Goal: Check status: Check status

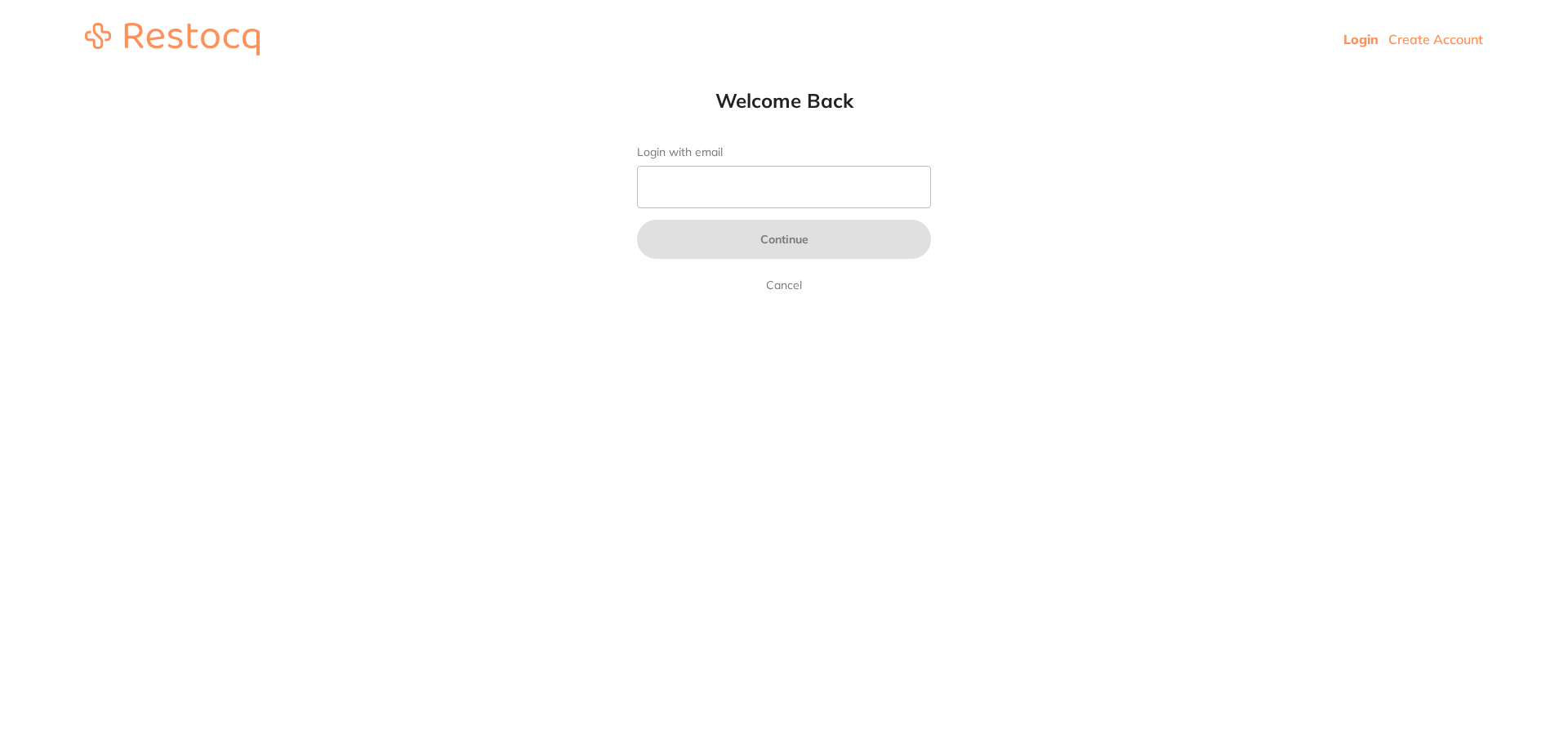
click at [772, 164] on form "Login with email Continue Cancel" at bounding box center [784, 219] width 294 height 149
click at [772, 176] on input "Login with email" at bounding box center [784, 187] width 294 height 43
type input "[EMAIL_ADDRESS][DOMAIN_NAME]"
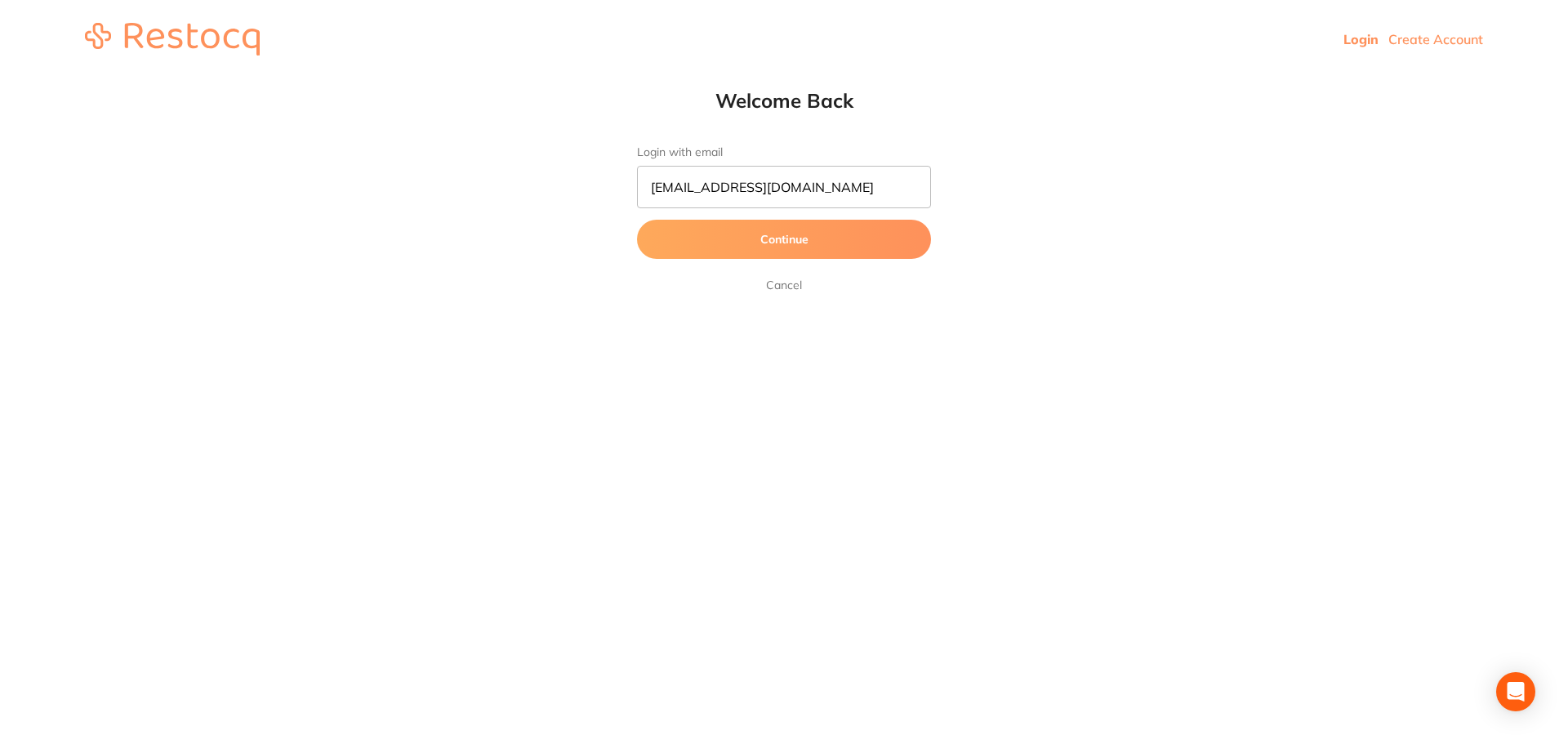
click at [784, 241] on button "Continue" at bounding box center [784, 239] width 294 height 39
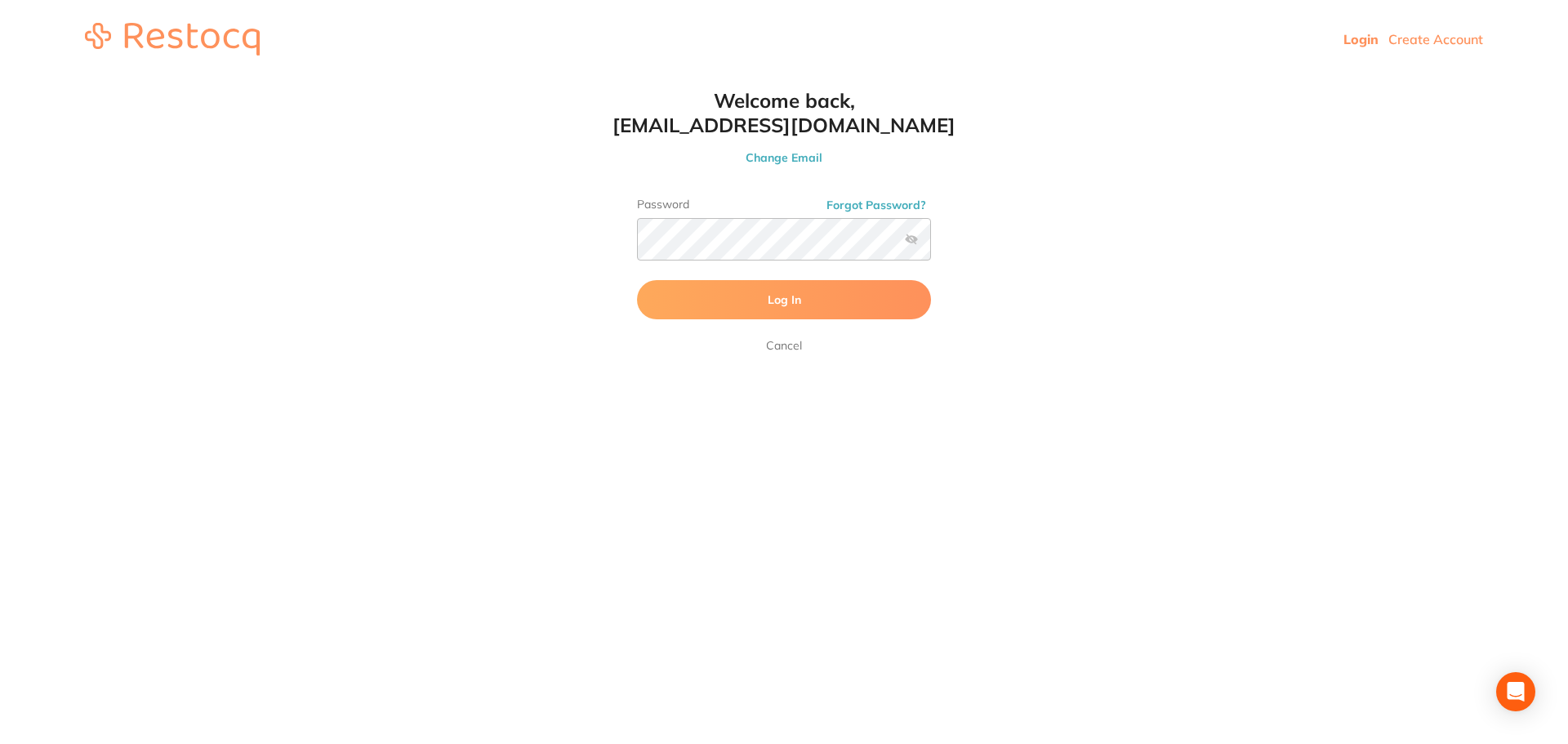
click at [753, 292] on button "Log In" at bounding box center [784, 299] width 294 height 39
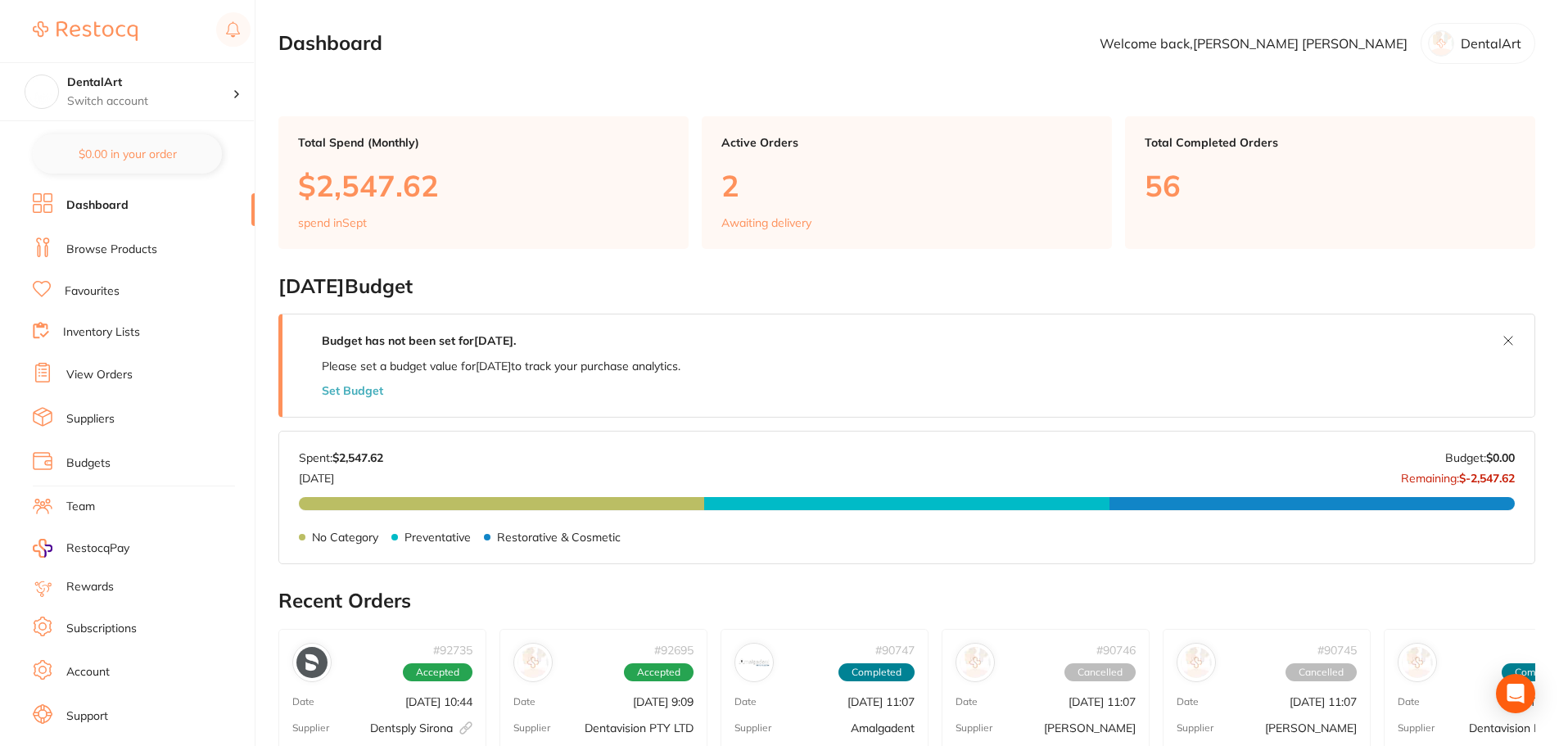
click at [117, 364] on li "View Orders" at bounding box center [143, 375] width 222 height 25
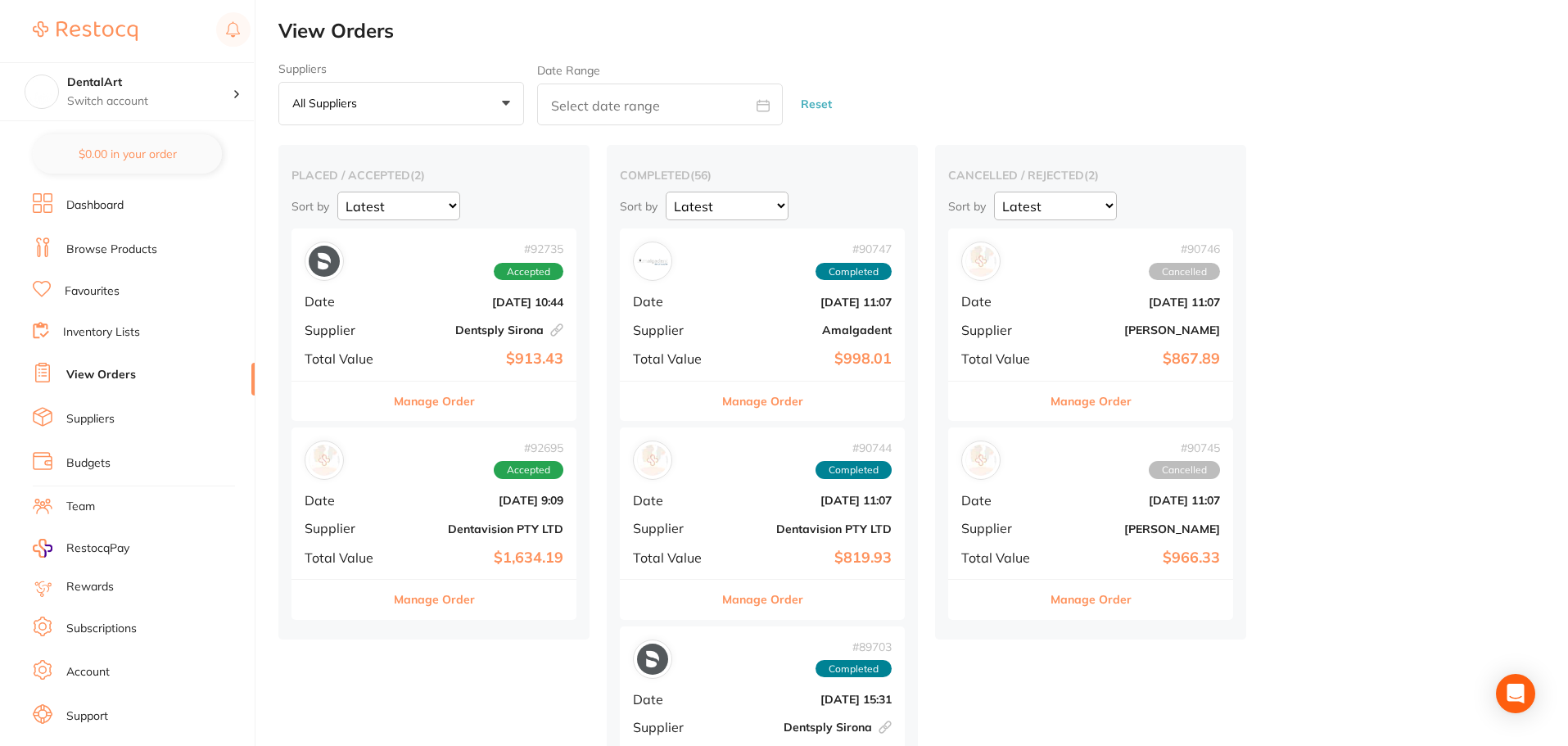
click at [643, 112] on input "text" at bounding box center [660, 104] width 246 height 42
select select "8"
select select "2025"
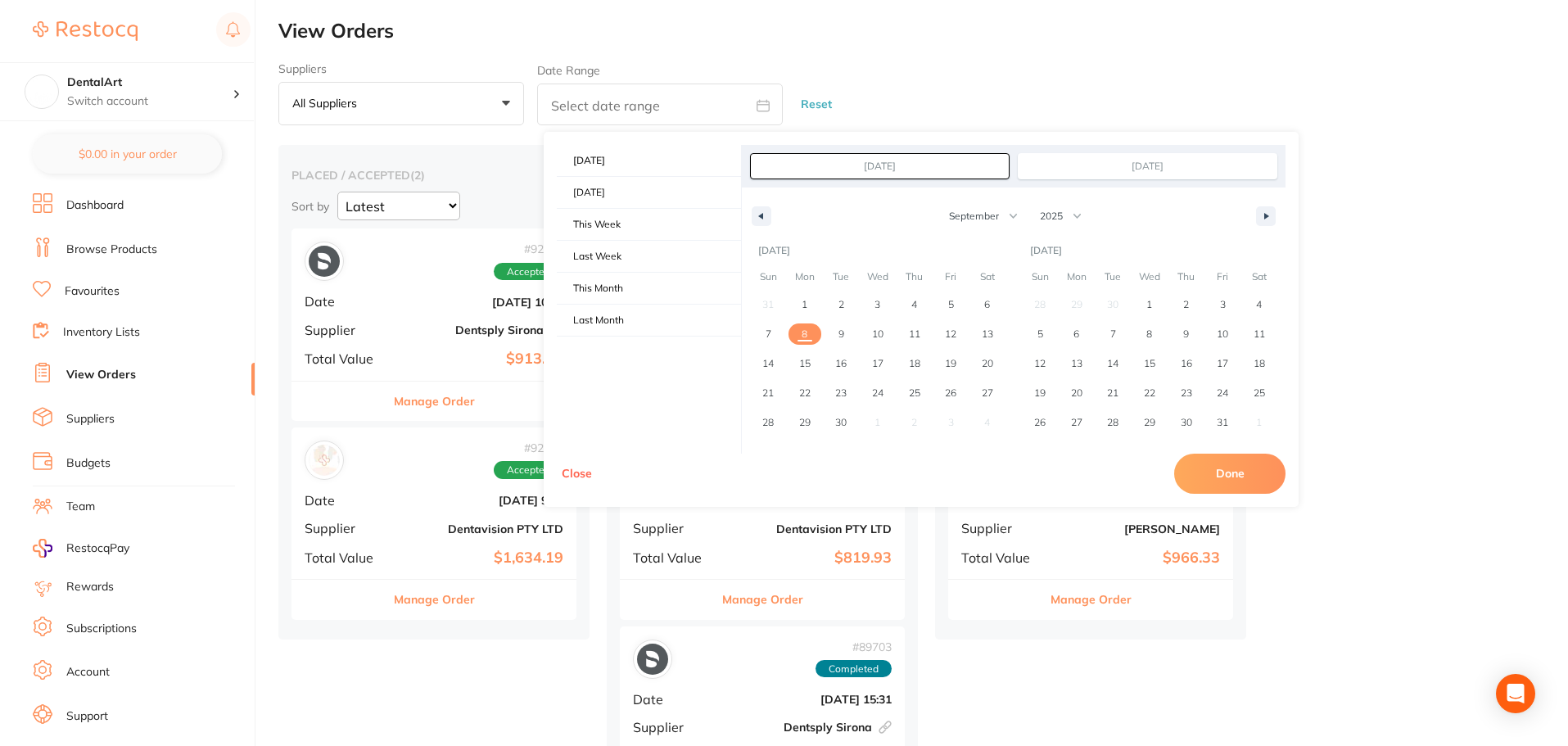
click at [912, 71] on div "Suppliers All suppliers +0 All suppliers AB Orthodontics [PERSON_NAME] Dental A…" at bounding box center [923, 94] width 1290 height 64
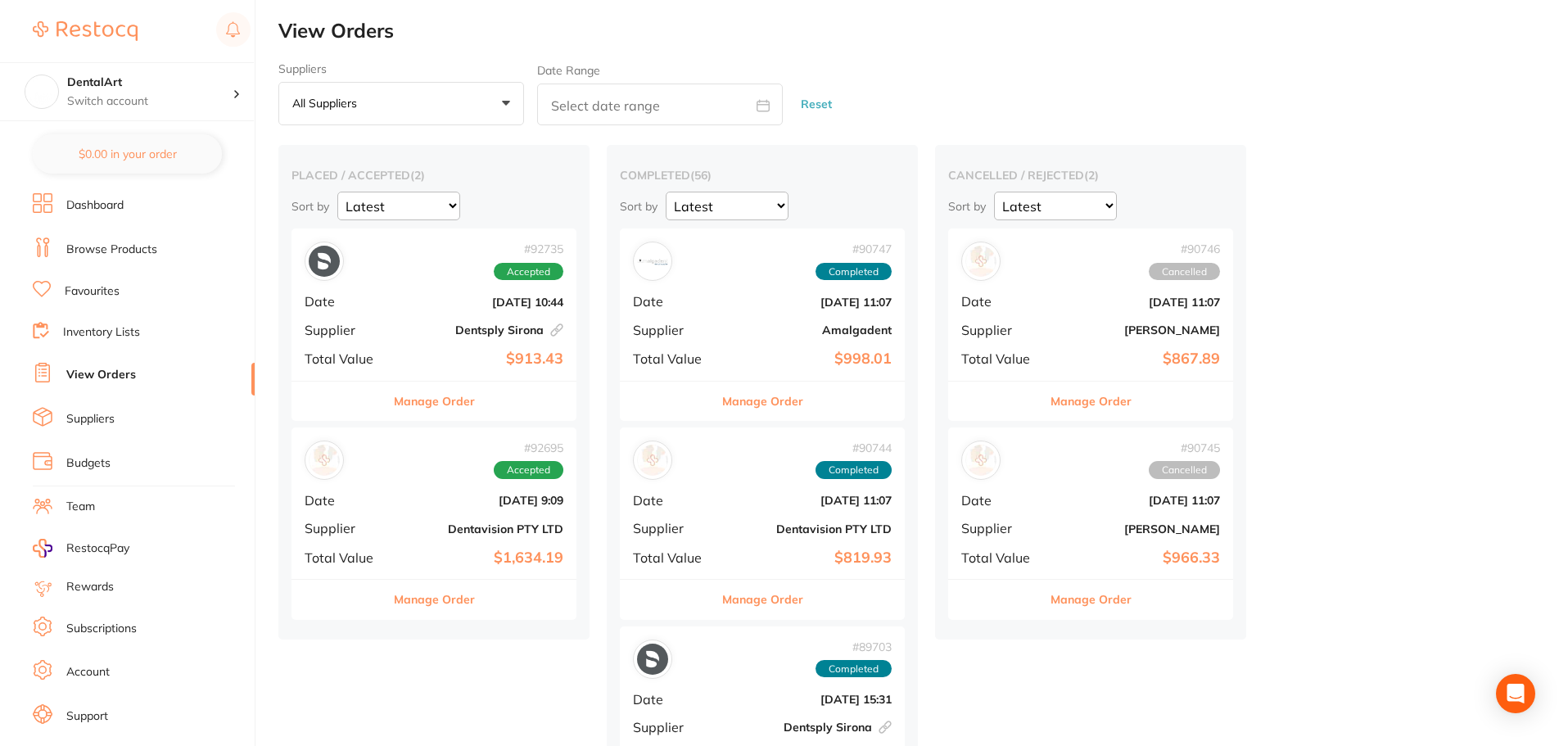
click at [538, 299] on b "[DATE] 10:44" at bounding box center [481, 302] width 163 height 13
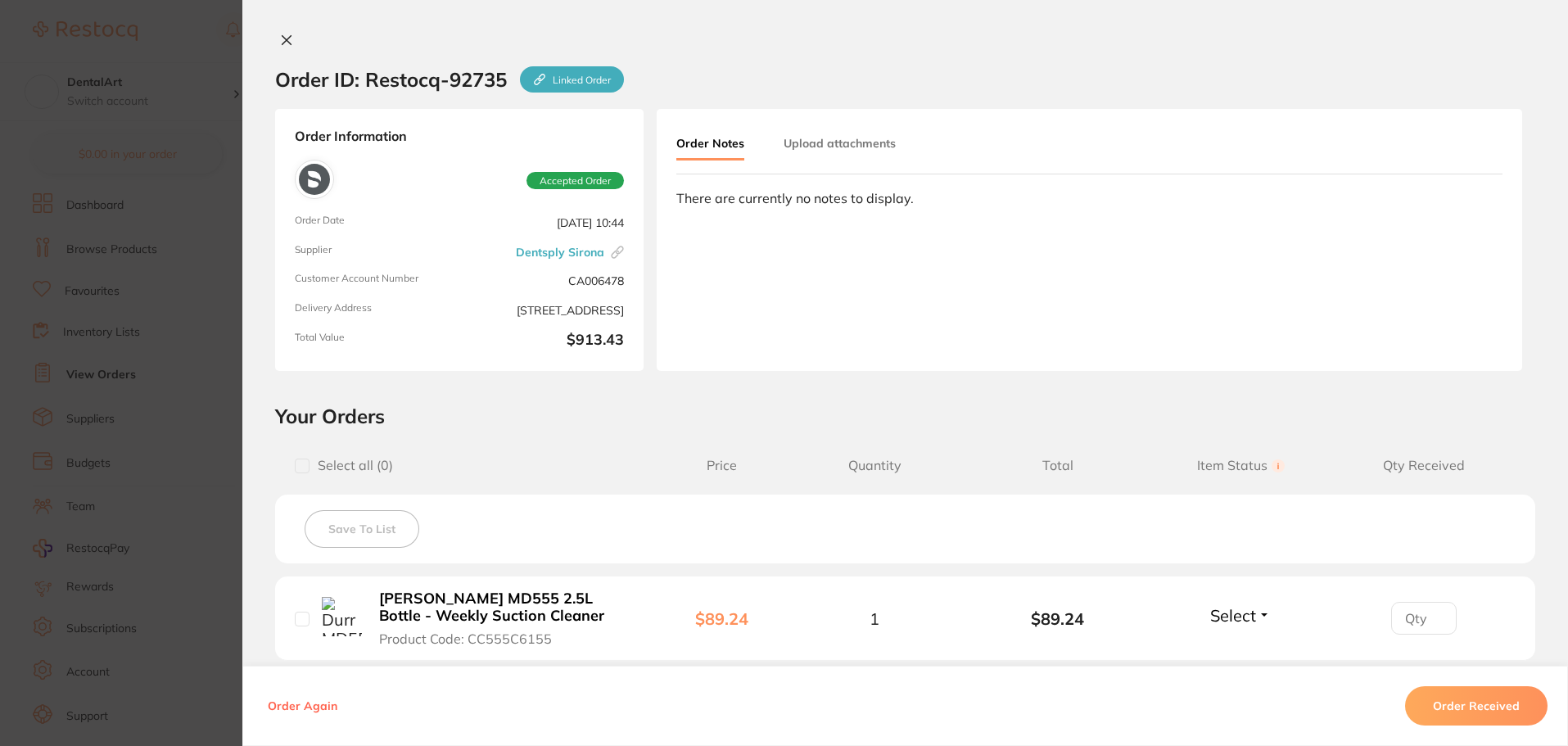
click at [290, 42] on button at bounding box center [287, 41] width 23 height 17
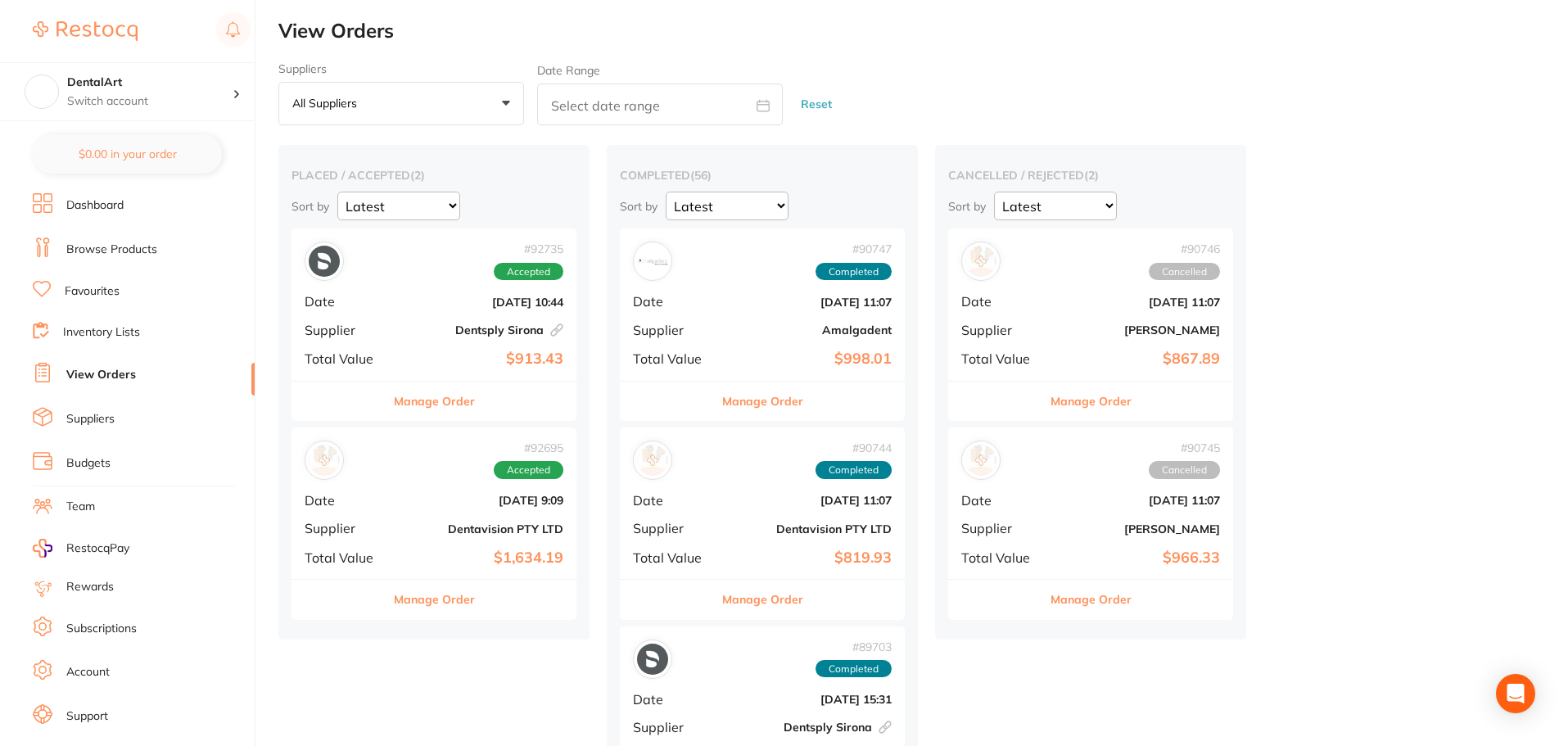
click at [772, 309] on div "# 90747 Completed Date [DATE] 11:07 Supplier Amalgadent Total Value $998.01" at bounding box center [762, 304] width 285 height 151
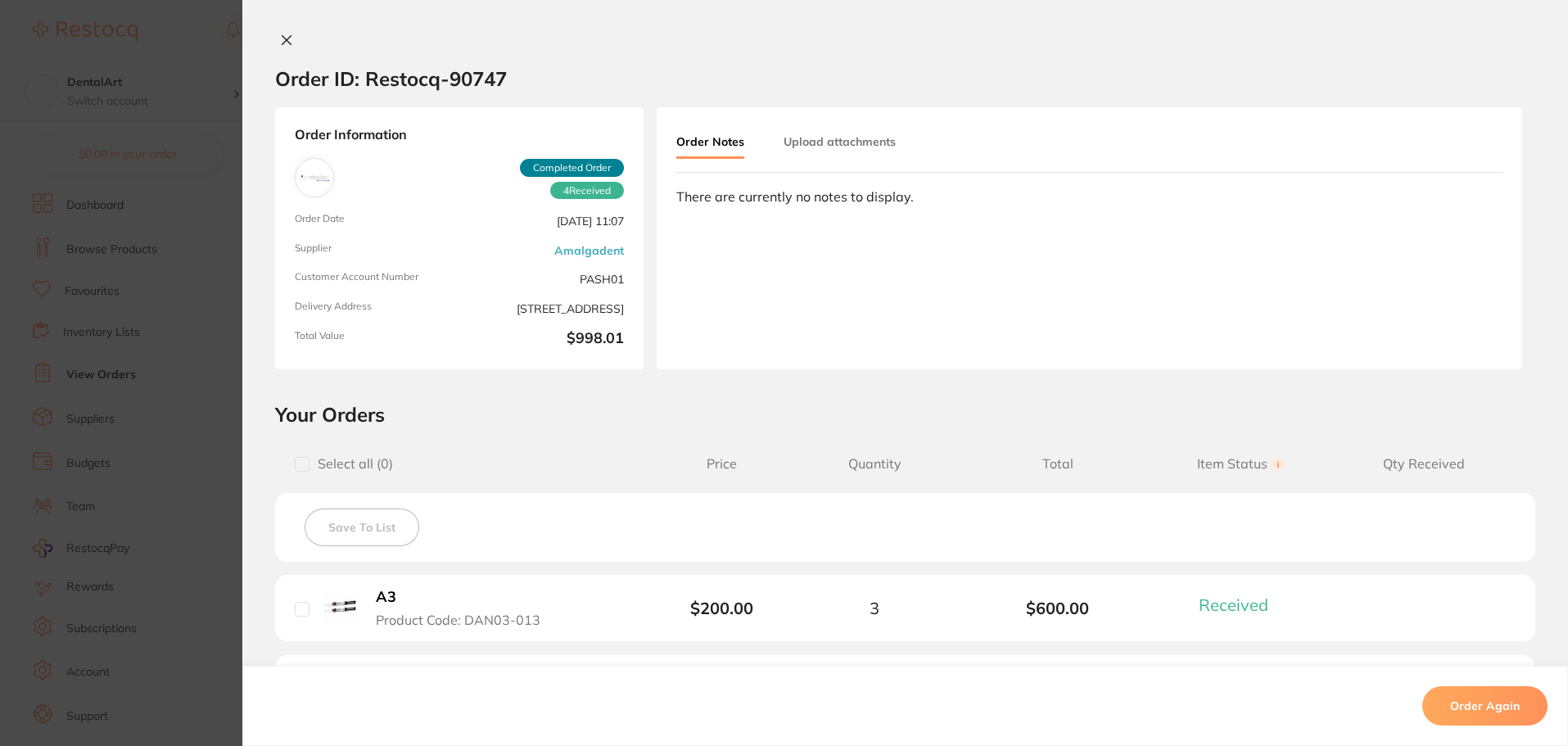
click at [280, 43] on icon at bounding box center [286, 39] width 13 height 13
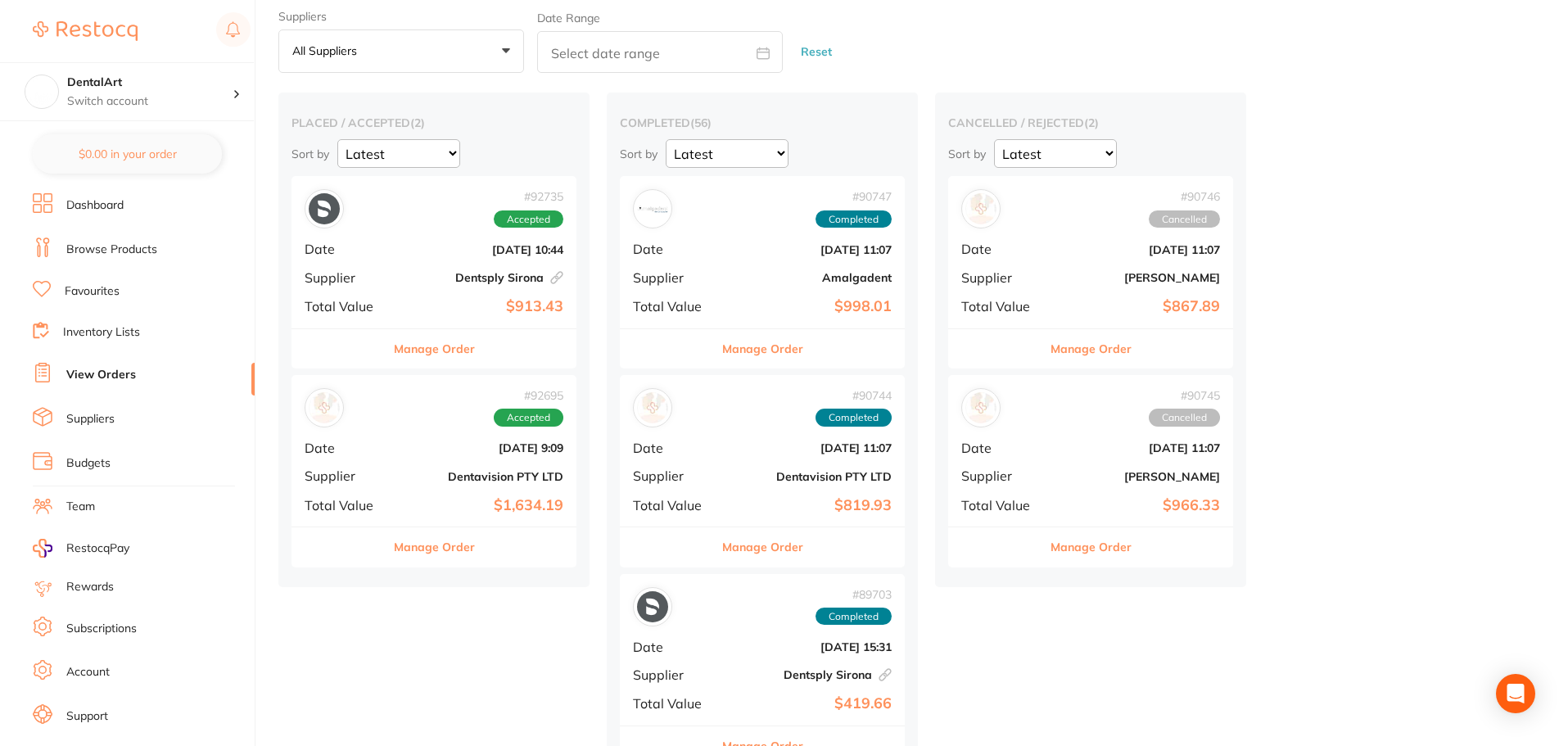
scroll to position [82, 0]
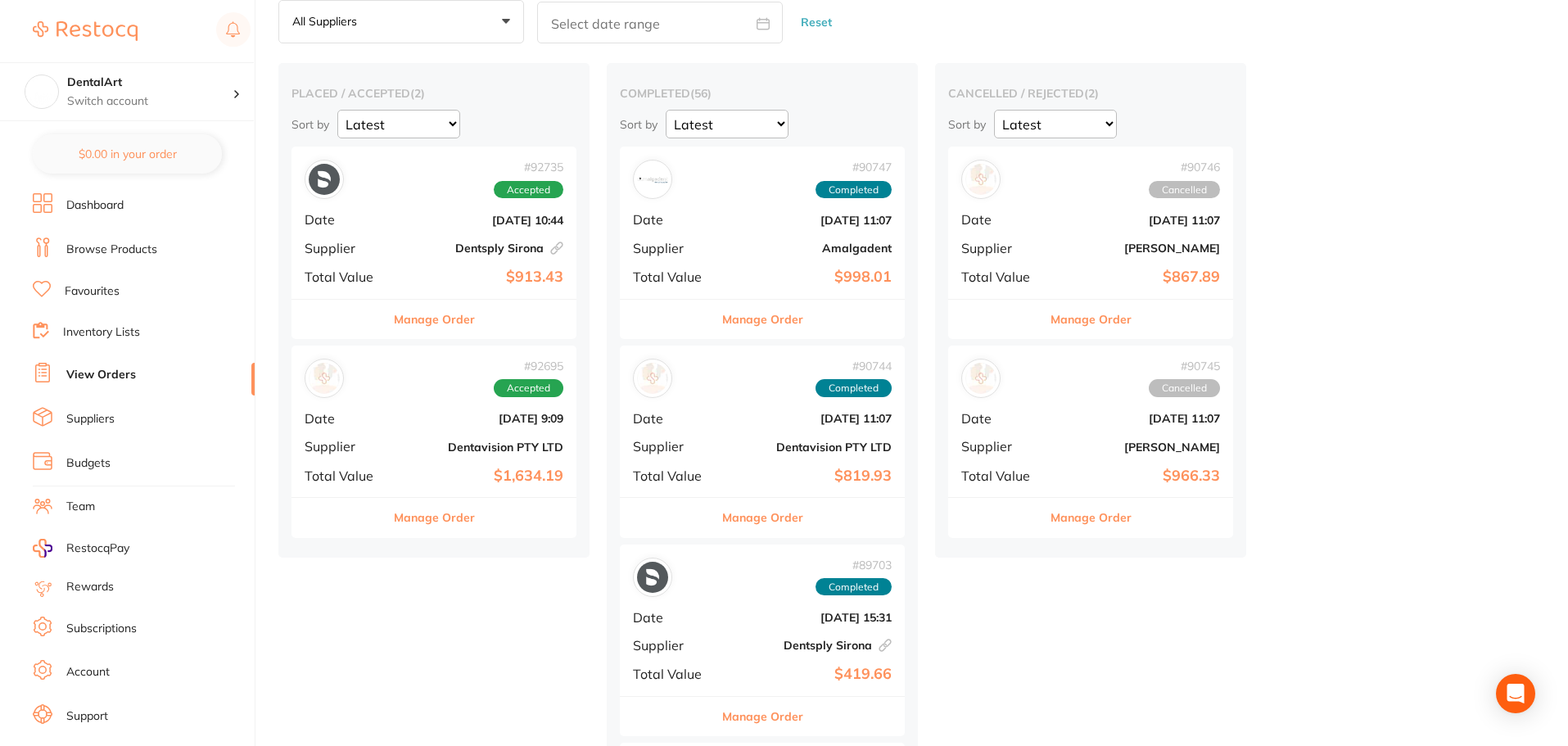
click at [489, 448] on b "Dentavision PTY LTD" at bounding box center [481, 447] width 163 height 13
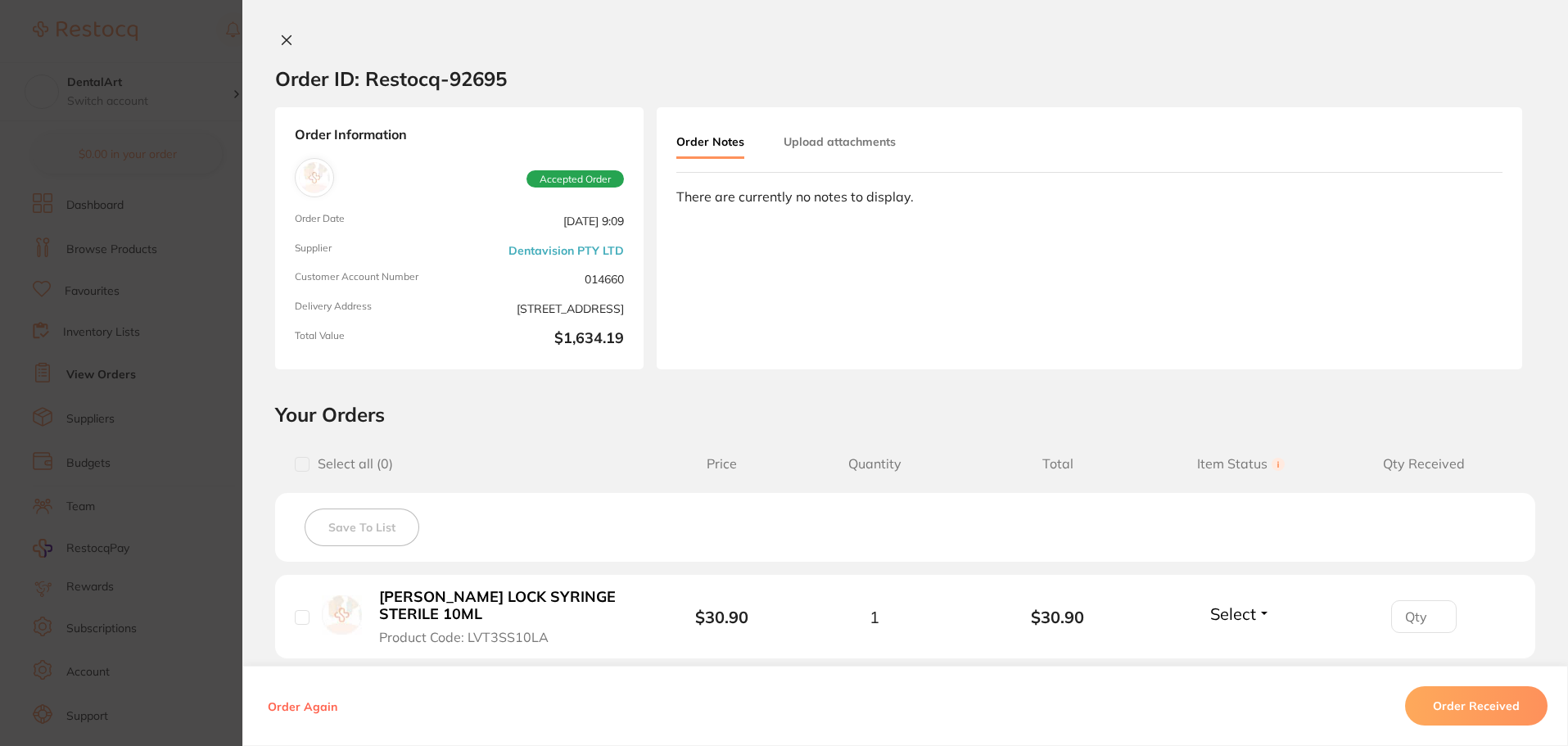
click at [287, 49] on button at bounding box center [287, 41] width 23 height 17
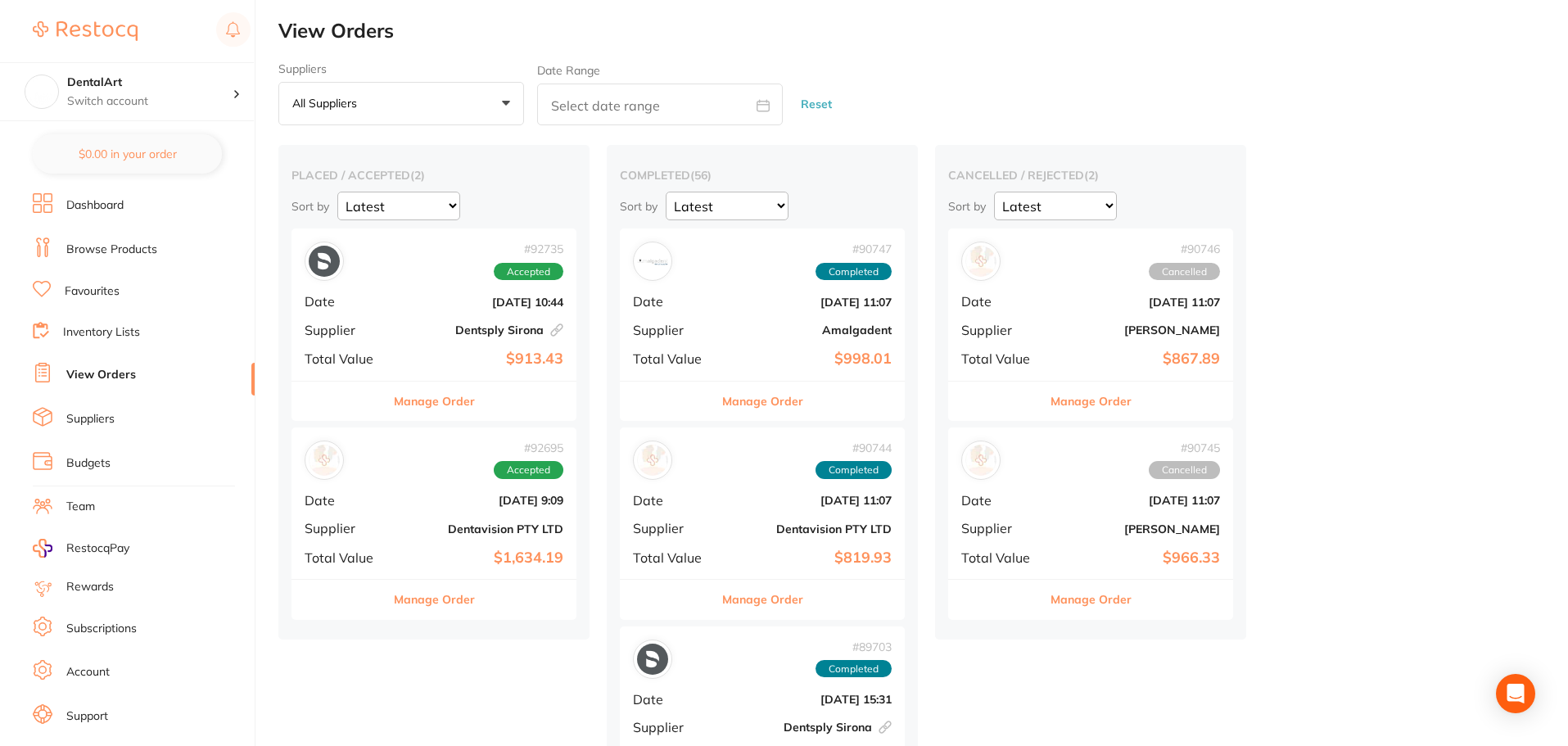
click at [773, 326] on b "Amalgadent" at bounding box center [809, 329] width 163 height 13
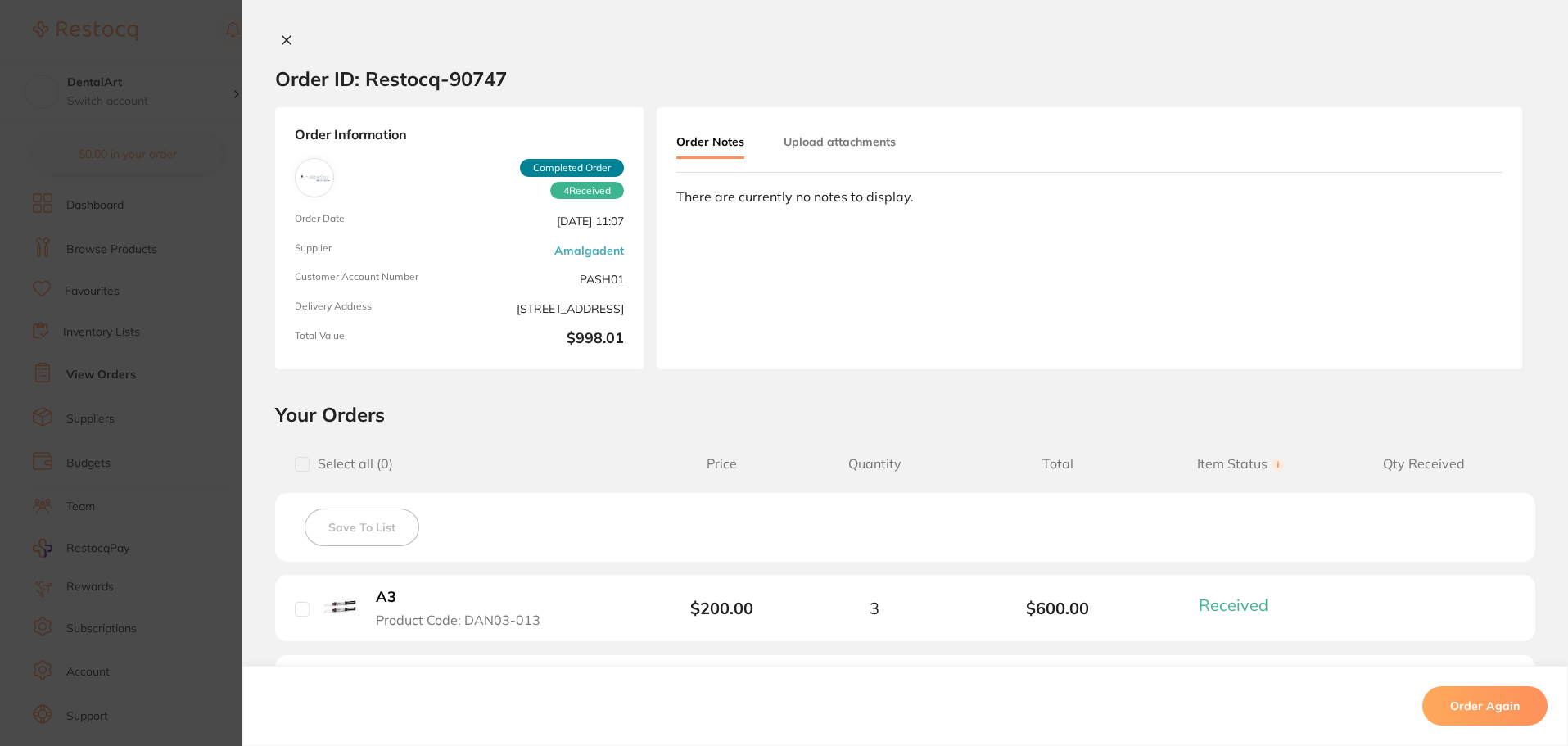
click at [287, 49] on button at bounding box center [287, 41] width 23 height 17
